Goal: Information Seeking & Learning: Learn about a topic

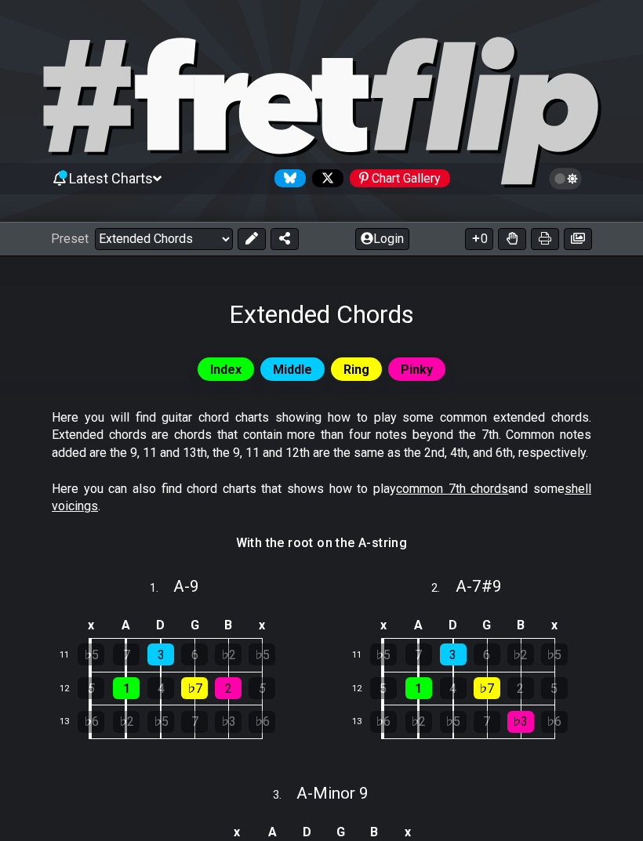
select select "/the-caged-system"
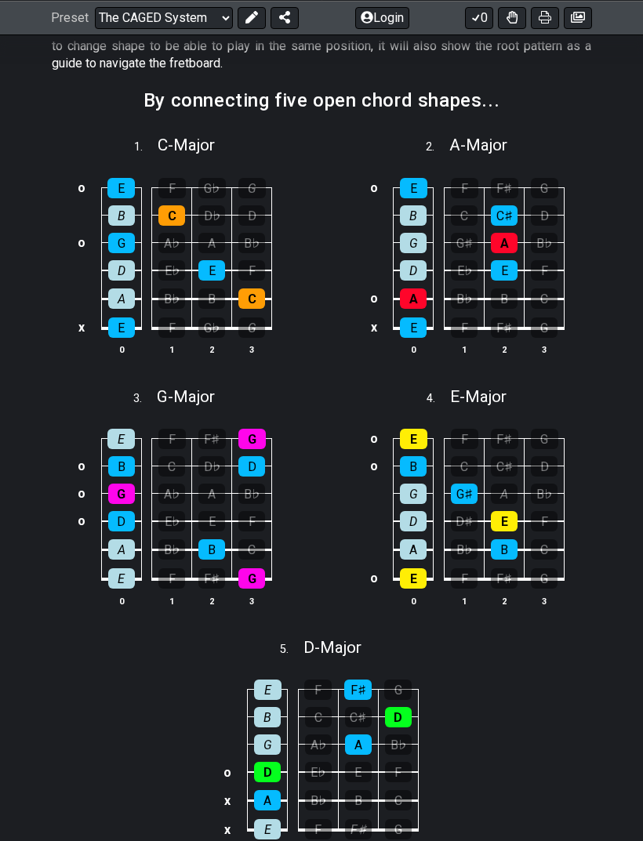
scroll to position [509, 0]
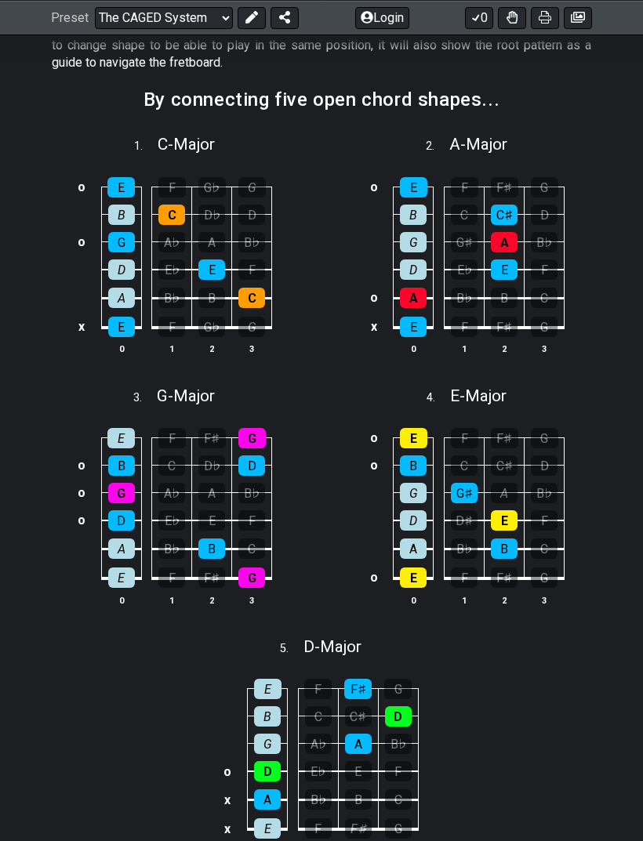
click at [249, 438] on div "G" at bounding box center [251, 438] width 27 height 20
click at [253, 440] on div "G" at bounding box center [251, 438] width 27 height 20
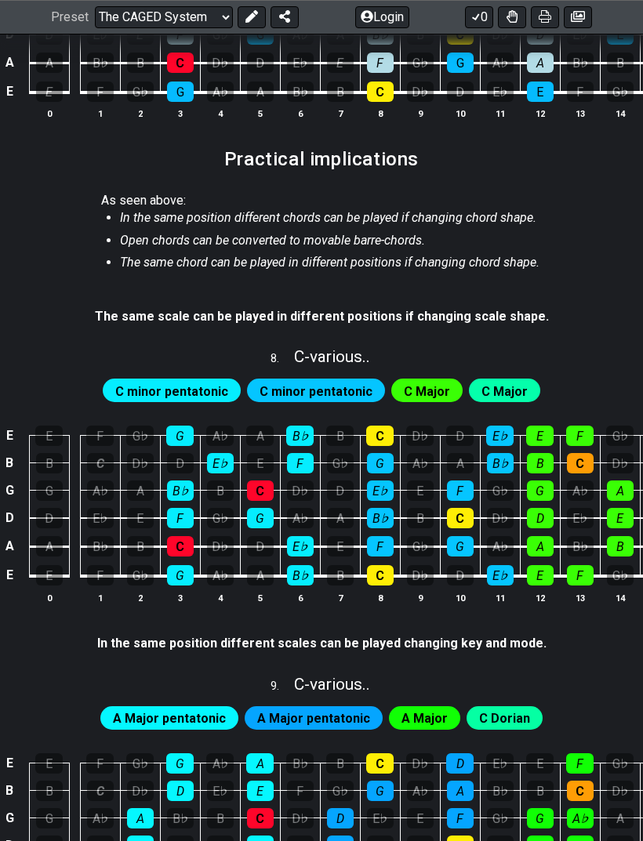
scroll to position [1761, 0]
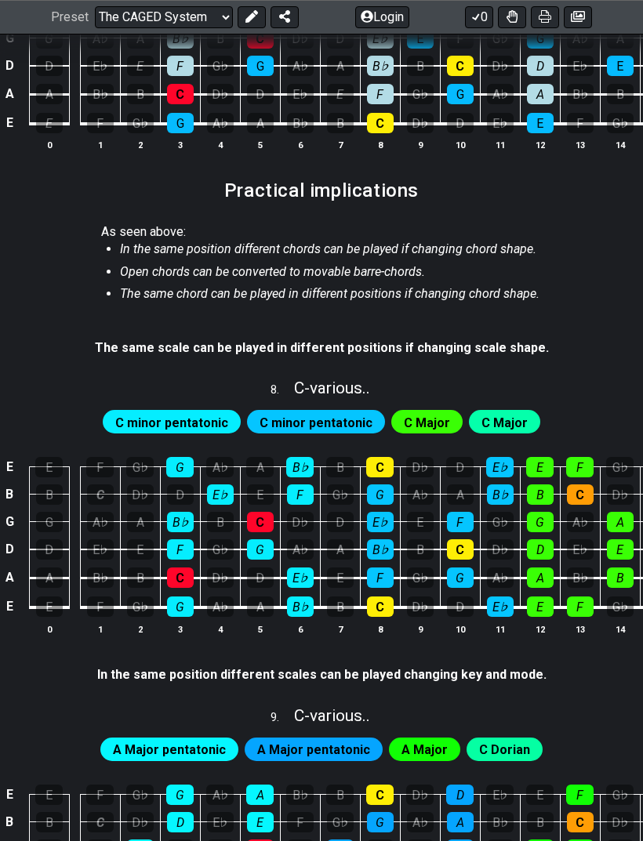
click at [332, 423] on span "C minor pentatonic" at bounding box center [315, 423] width 113 height 23
click at [340, 423] on span "C minor pentatonic" at bounding box center [315, 423] width 113 height 23
click at [215, 423] on span "C minor pentatonic" at bounding box center [171, 423] width 113 height 23
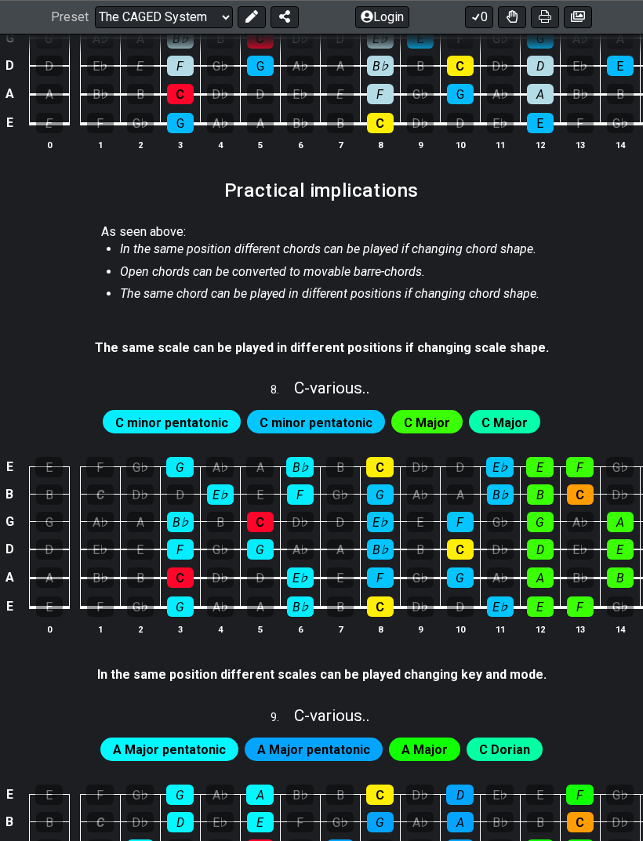
click at [298, 495] on div "F" at bounding box center [300, 495] width 27 height 20
click at [304, 491] on div "F" at bounding box center [300, 494] width 27 height 20
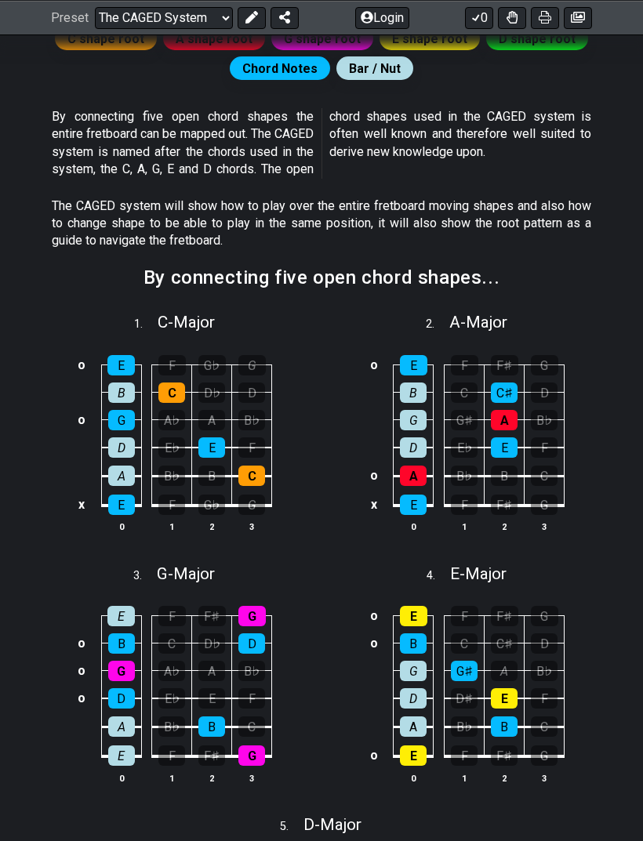
scroll to position [324, 0]
